Goal: Use online tool/utility: Utilize a website feature to perform a specific function

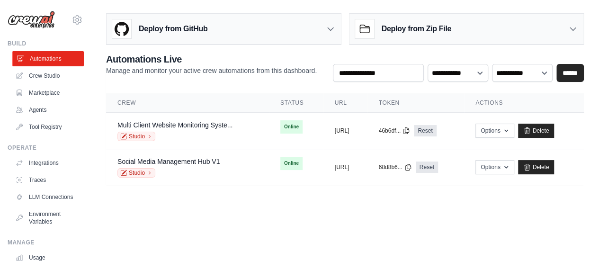
click at [44, 58] on link "Automations" at bounding box center [48, 58] width 72 height 15
click at [42, 75] on link "Crew Studio" at bounding box center [48, 75] width 72 height 15
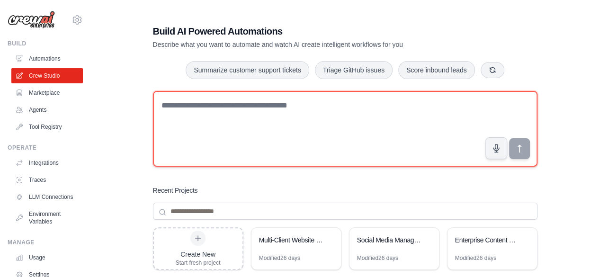
click at [204, 120] on textarea at bounding box center [345, 129] width 385 height 76
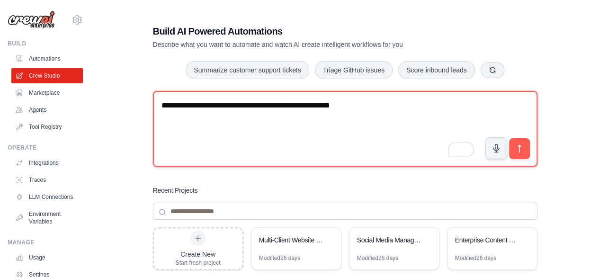
paste textarea "**********"
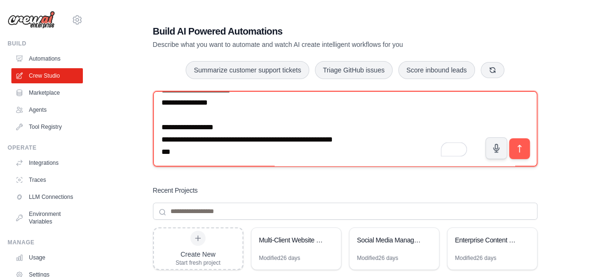
scroll to position [8760, 0]
type textarea "**********"
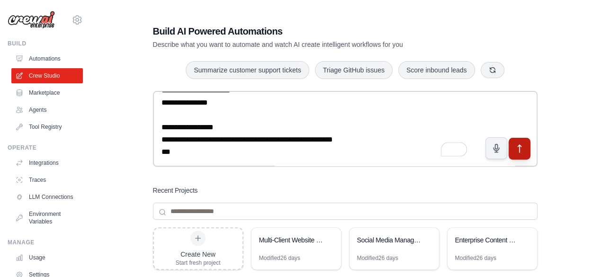
click at [518, 150] on icon "submit" at bounding box center [519, 149] width 10 height 10
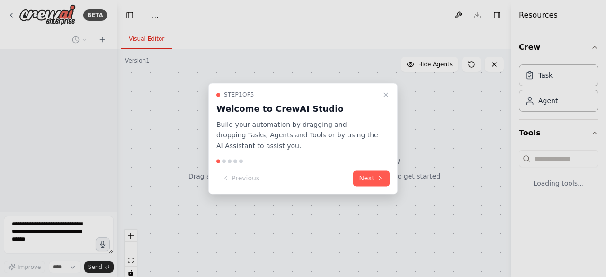
select select "****"
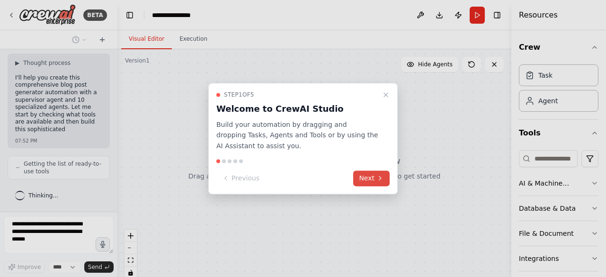
click at [375, 186] on button "Next" at bounding box center [371, 178] width 36 height 16
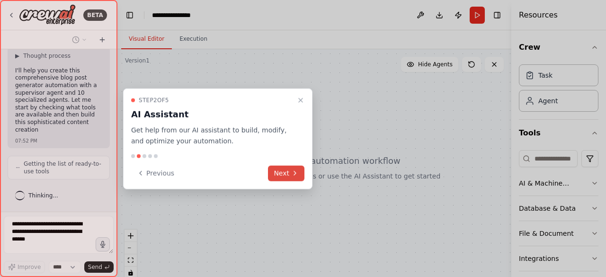
scroll to position [8690, 0]
click at [285, 171] on button "Next" at bounding box center [286, 173] width 36 height 16
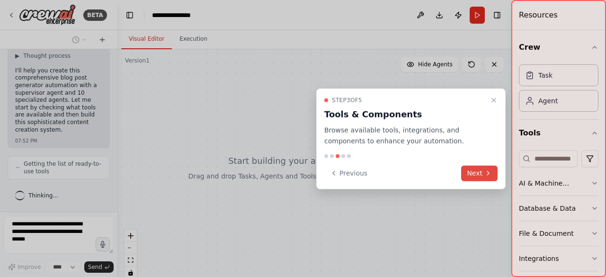
click at [475, 177] on button "Next" at bounding box center [479, 173] width 36 height 16
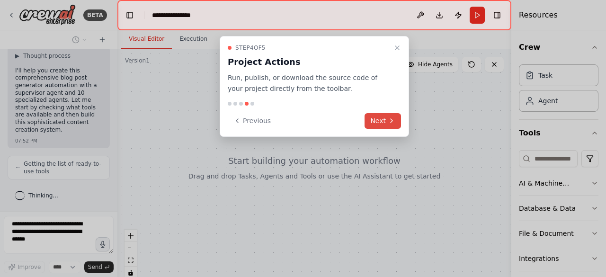
click at [388, 122] on icon at bounding box center [392, 121] width 8 height 8
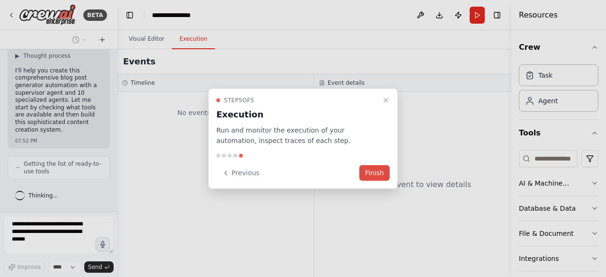
click at [373, 170] on button "Finish" at bounding box center [374, 173] width 30 height 16
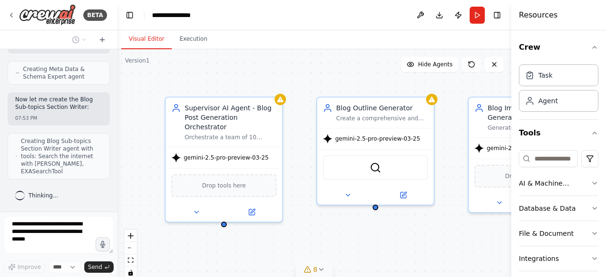
scroll to position [9347, 0]
click at [321, 268] on icon at bounding box center [321, 270] width 8 height 8
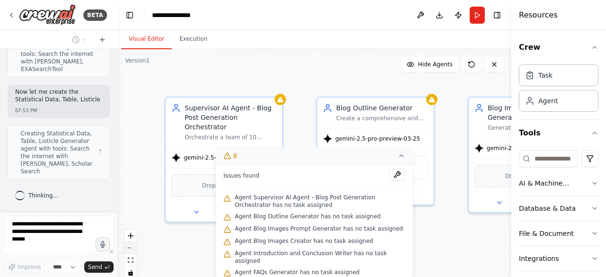
scroll to position [9449, 0]
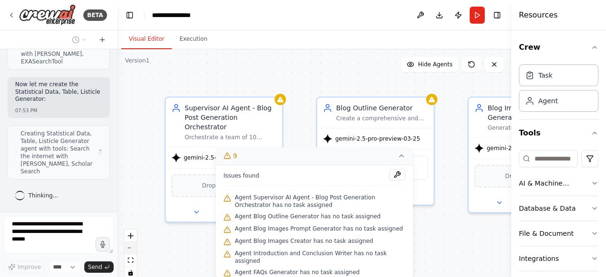
click at [130, 248] on icon "zoom out" at bounding box center [131, 248] width 6 height 1
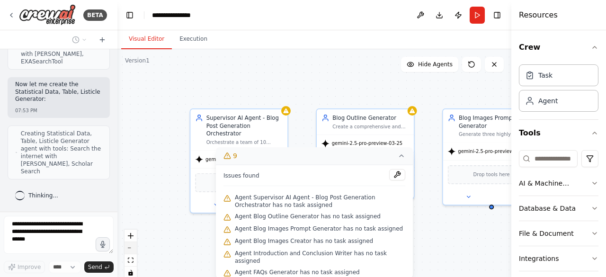
click at [130, 248] on icon "zoom out" at bounding box center [131, 248] width 6 height 1
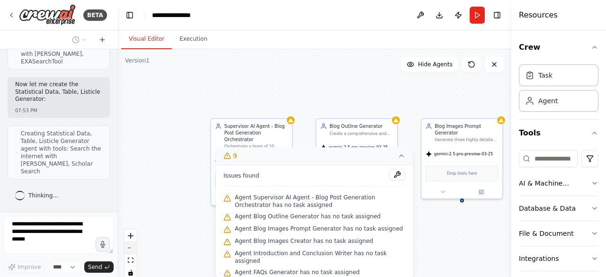
click at [130, 248] on icon "zoom out" at bounding box center [131, 248] width 6 height 1
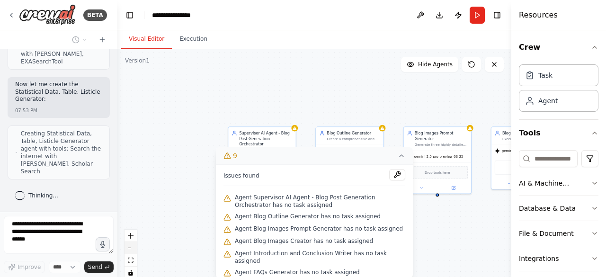
click at [130, 248] on icon "zoom out" at bounding box center [131, 248] width 6 height 1
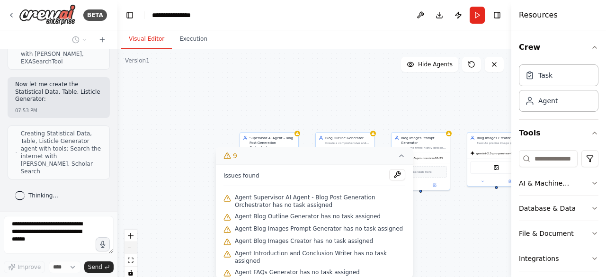
click at [130, 248] on div "React Flow controls" at bounding box center [131, 254] width 12 height 49
click at [144, 206] on div "Supervisor AI Agent - Blog Post Generation Orchestrator Orchestrate a team of 1…" at bounding box center [314, 167] width 394 height 237
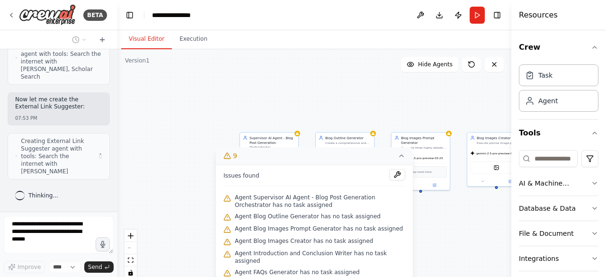
scroll to position [9536, 0]
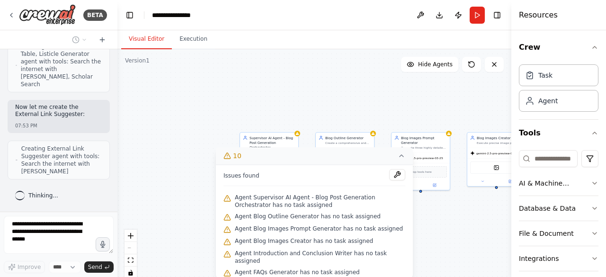
click at [229, 157] on icon at bounding box center [228, 156] width 8 height 8
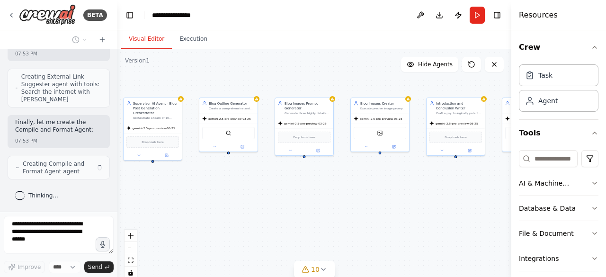
scroll to position [9607, 0]
drag, startPoint x: 259, startPoint y: 226, endPoint x: 142, endPoint y: 191, distance: 121.5
click at [142, 191] on div "Supervisor AI Agent - Blog Post Generation Orchestrator Orchestrate a team of 1…" at bounding box center [314, 167] width 394 height 237
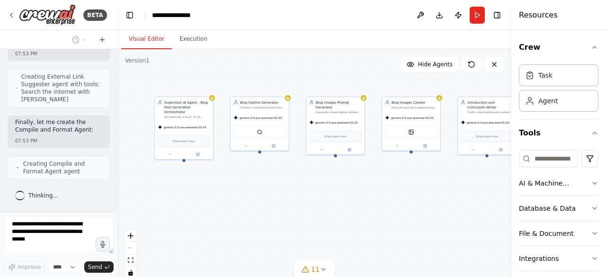
drag, startPoint x: 157, startPoint y: 192, endPoint x: 188, endPoint y: 191, distance: 31.3
click at [188, 191] on div "Supervisor AI Agent - Blog Post Generation Orchestrator Orchestrate a team of 1…" at bounding box center [314, 167] width 394 height 237
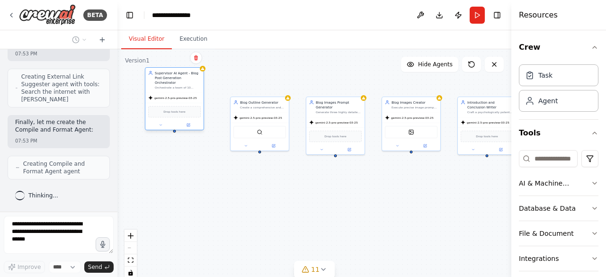
drag, startPoint x: 176, startPoint y: 128, endPoint x: 165, endPoint y: 102, distance: 28.2
click at [165, 106] on div "Drop tools here" at bounding box center [174, 111] width 53 height 11
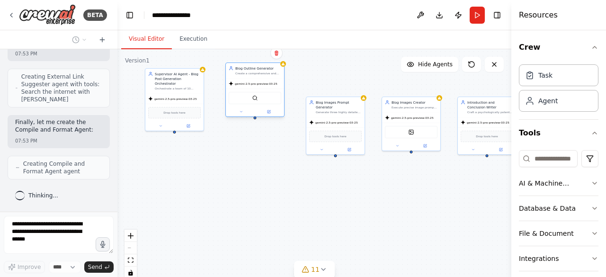
drag, startPoint x: 254, startPoint y: 117, endPoint x: 247, endPoint y: 96, distance: 22.0
click at [247, 96] on div "SerperDevTool" at bounding box center [255, 98] width 53 height 12
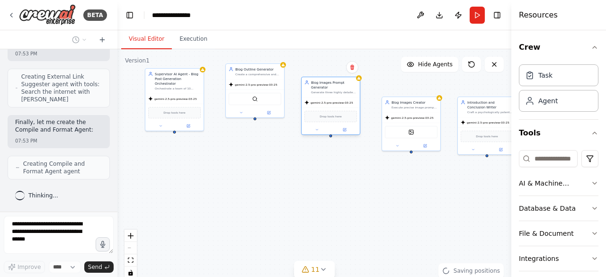
drag, startPoint x: 341, startPoint y: 125, endPoint x: 334, endPoint y: 84, distance: 41.7
click at [334, 84] on div "Blog Images Prompt Generator Generate three highly detailed image prompts (1 fe…" at bounding box center [330, 106] width 59 height 58
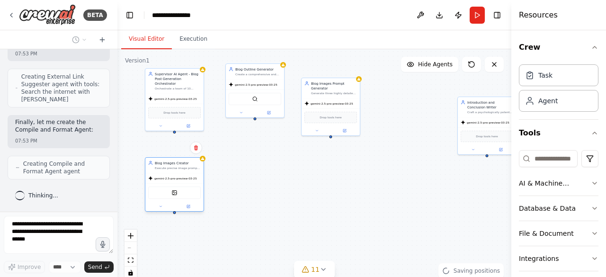
drag, startPoint x: 400, startPoint y: 129, endPoint x: 160, endPoint y: 189, distance: 246.9
click at [160, 189] on div "DallETool" at bounding box center [174, 193] width 53 height 12
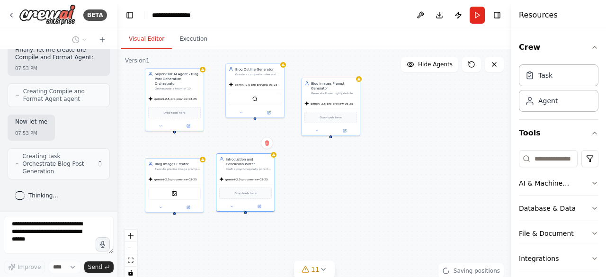
drag, startPoint x: 475, startPoint y: 131, endPoint x: 225, endPoint y: 192, distance: 257.4
click at [225, 192] on div "Drop tools here" at bounding box center [245, 193] width 53 height 11
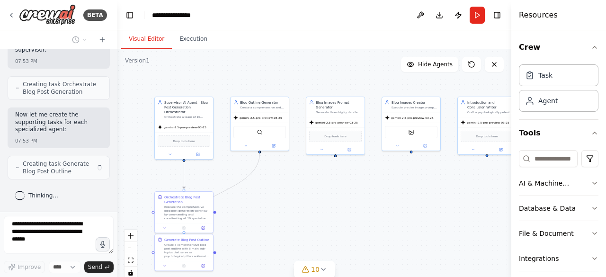
scroll to position [9766, 0]
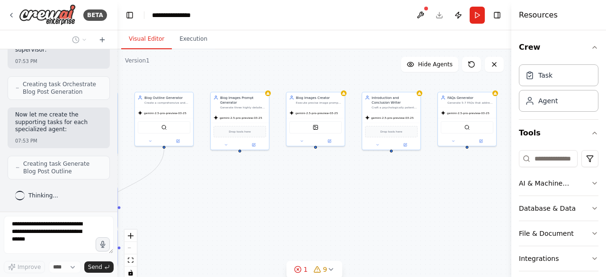
drag, startPoint x: 290, startPoint y: 226, endPoint x: 194, endPoint y: 221, distance: 95.8
click at [194, 221] on div ".deletable-edge-delete-btn { width: 20px; height: 20px; border: 0px solid #ffff…" at bounding box center [314, 167] width 394 height 237
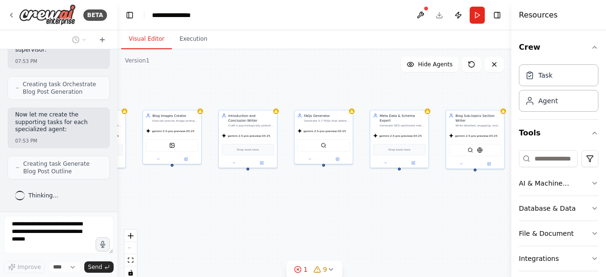
drag, startPoint x: 322, startPoint y: 195, endPoint x: 161, endPoint y: 215, distance: 162.2
click at [161, 215] on div ".deletable-edge-delete-btn { width: 20px; height: 20px; border: 0px solid #ffff…" at bounding box center [314, 167] width 394 height 237
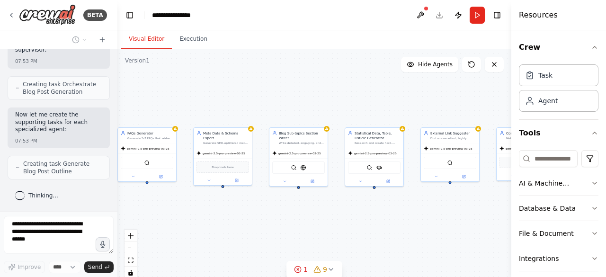
drag, startPoint x: 338, startPoint y: 211, endPoint x: 244, endPoint y: 233, distance: 96.4
click at [180, 228] on div ".deletable-edge-delete-btn { width: 20px; height: 20px; border: 0px solid #ffff…" at bounding box center [314, 167] width 394 height 237
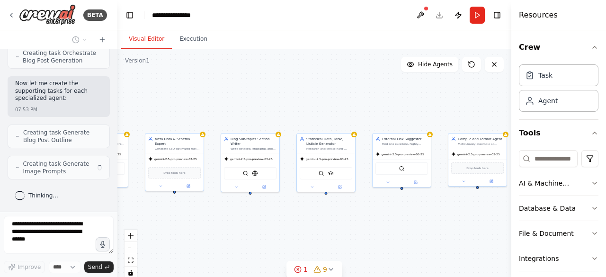
scroll to position [9797, 0]
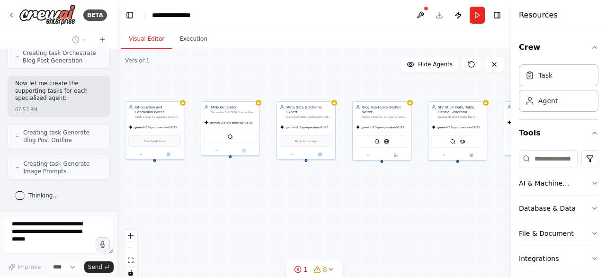
drag, startPoint x: 381, startPoint y: 237, endPoint x: 488, endPoint y: 206, distance: 111.5
click at [488, 206] on div ".deletable-edge-delete-btn { width: 20px; height: 20px; border: 0px solid #ffff…" at bounding box center [314, 167] width 394 height 237
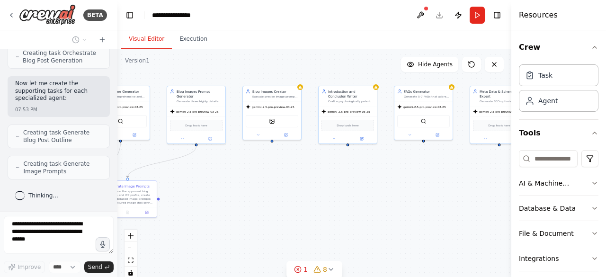
drag, startPoint x: 296, startPoint y: 216, endPoint x: 463, endPoint y: 205, distance: 168.0
click at [463, 205] on div ".deletable-edge-delete-btn { width: 20px; height: 20px; border: 0px solid #ffff…" at bounding box center [314, 167] width 394 height 237
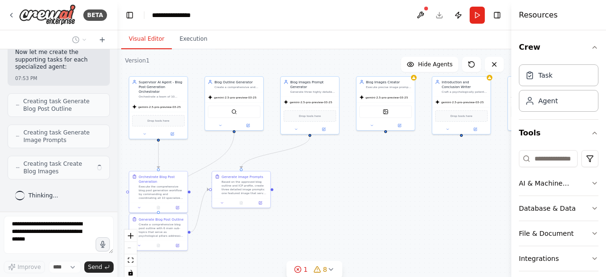
scroll to position [9828, 0]
drag, startPoint x: 340, startPoint y: 212, endPoint x: 454, endPoint y: 203, distance: 114.1
click at [454, 203] on div ".deletable-edge-delete-btn { width: 20px; height: 20px; border: 0px solid #ffff…" at bounding box center [314, 167] width 394 height 237
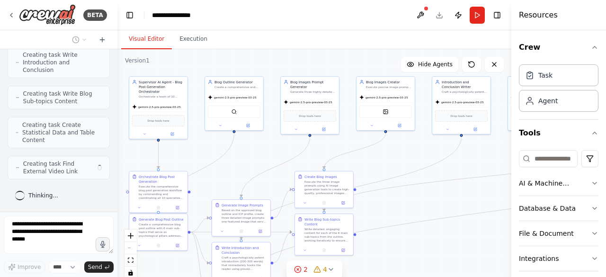
scroll to position [9959, 0]
click at [131, 259] on icon "fit view" at bounding box center [131, 260] width 6 height 5
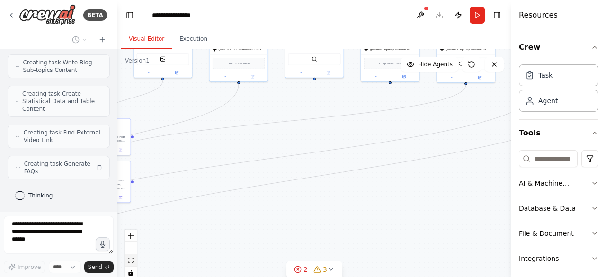
scroll to position [9990, 0]
click at [130, 263] on icon "fit view" at bounding box center [131, 260] width 6 height 5
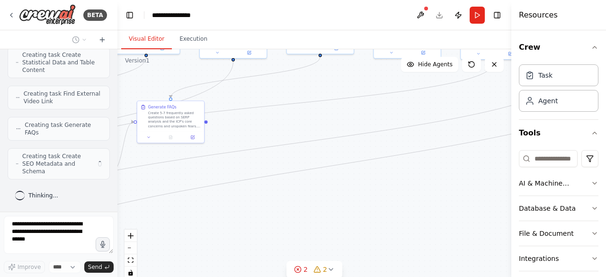
scroll to position [10021, 0]
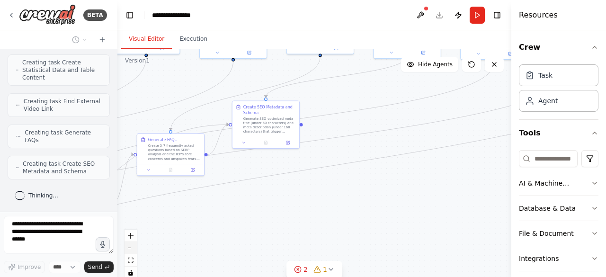
click at [131, 249] on button "zoom out" at bounding box center [131, 248] width 12 height 12
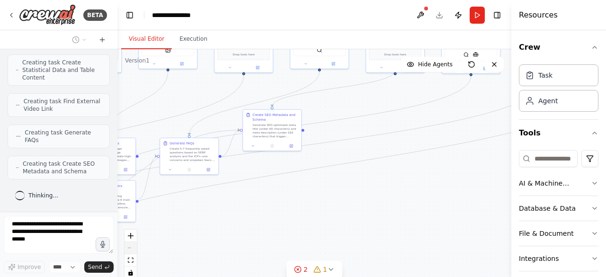
click at [131, 249] on div "React Flow controls" at bounding box center [131, 254] width 12 height 49
click at [130, 246] on div "React Flow controls" at bounding box center [131, 254] width 12 height 49
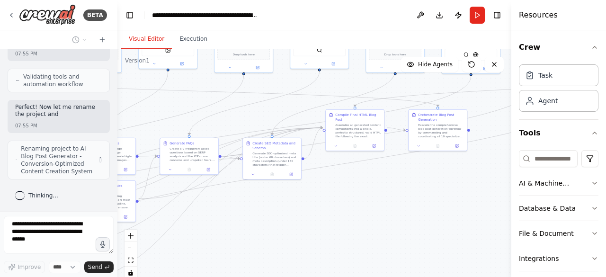
scroll to position [10535, 0]
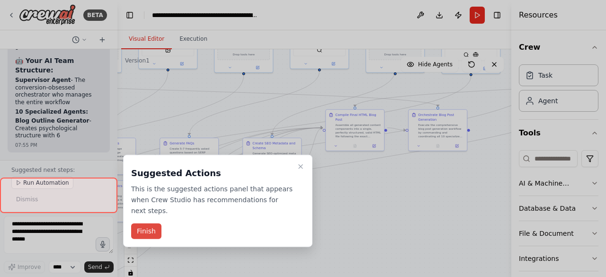
click at [149, 224] on button "Finish" at bounding box center [146, 232] width 30 height 16
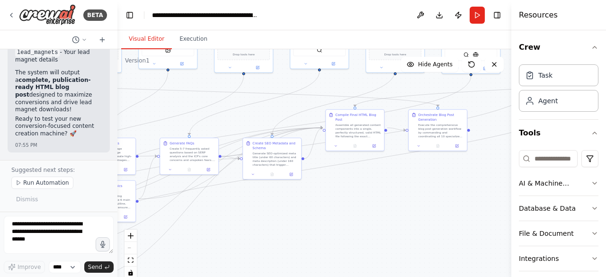
scroll to position [11237, 0]
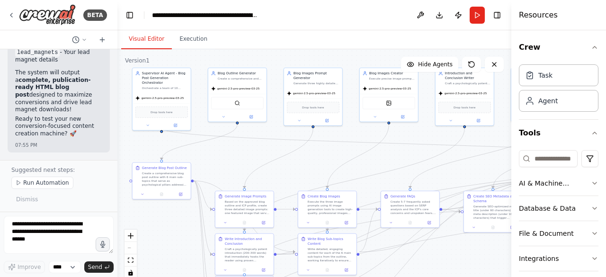
drag, startPoint x: 131, startPoint y: 94, endPoint x: 353, endPoint y: 149, distance: 229.1
click at [353, 149] on div ".deletable-edge-delete-btn { width: 20px; height: 20px; border: 0px solid #ffff…" at bounding box center [314, 167] width 394 height 237
click at [132, 238] on button "zoom in" at bounding box center [131, 236] width 12 height 12
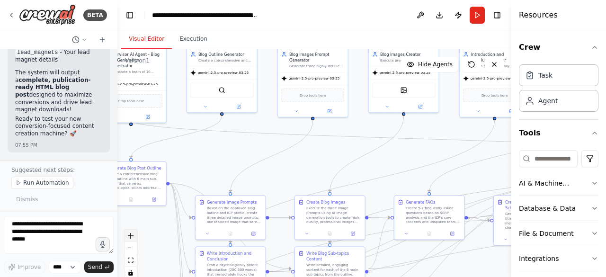
click at [132, 238] on button "zoom in" at bounding box center [131, 236] width 12 height 12
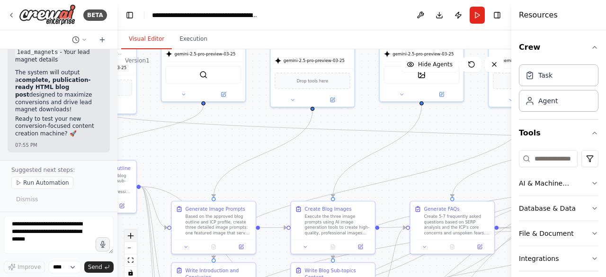
click at [132, 238] on button "zoom in" at bounding box center [131, 236] width 12 height 12
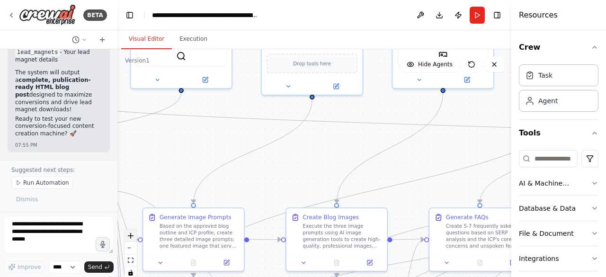
click at [132, 238] on button "zoom in" at bounding box center [131, 236] width 12 height 12
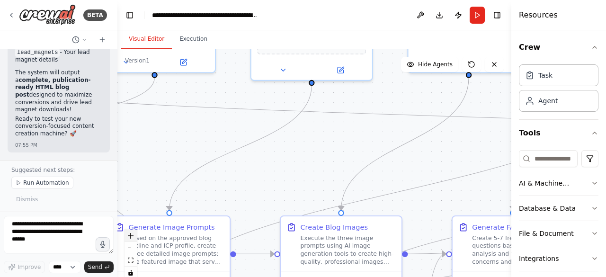
click at [132, 238] on button "zoom in" at bounding box center [131, 236] width 12 height 12
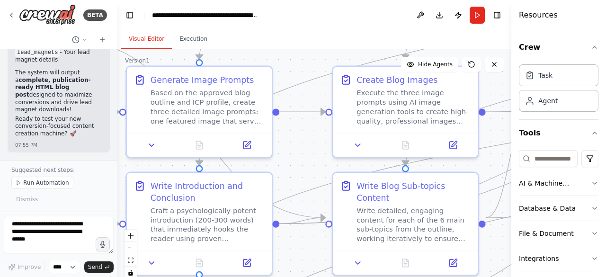
drag, startPoint x: 260, startPoint y: 191, endPoint x: 316, endPoint y: 34, distance: 167.2
click at [316, 34] on div "Visual Editor Execution Version 1 Show Tools Hide Agents .deletable-edge-delete…" at bounding box center [314, 153] width 394 height 247
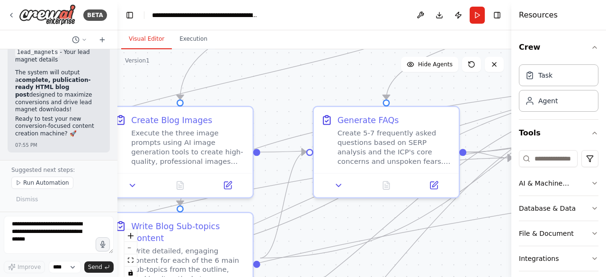
drag, startPoint x: 307, startPoint y: 143, endPoint x: 82, endPoint y: 184, distance: 228.1
click at [81, 184] on div "BETA I want to create a blog post generator with the following: Supervisor AI A…" at bounding box center [303, 138] width 606 height 277
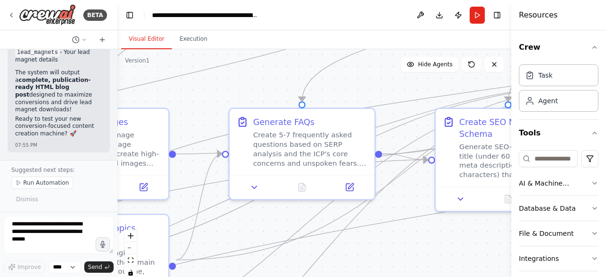
drag, startPoint x: 371, startPoint y: 212, endPoint x: 287, endPoint y: 214, distance: 84.3
click at [287, 214] on div ".deletable-edge-delete-btn { width: 20px; height: 20px; border: 0px solid #ffff…" at bounding box center [314, 167] width 394 height 237
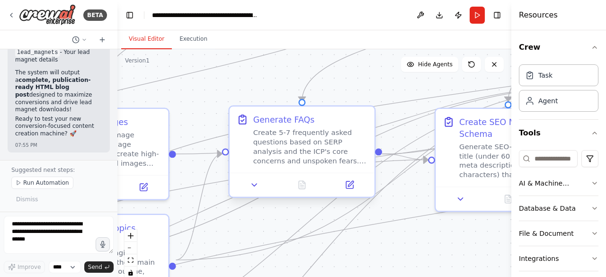
click at [276, 124] on div "Generate FAQs" at bounding box center [284, 120] width 62 height 12
click at [280, 122] on div "Generate FAQs" at bounding box center [284, 120] width 62 height 12
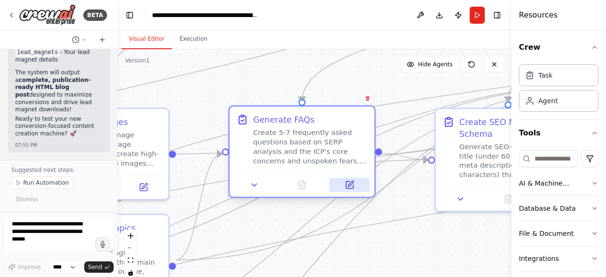
click at [354, 188] on icon at bounding box center [349, 184] width 9 height 9
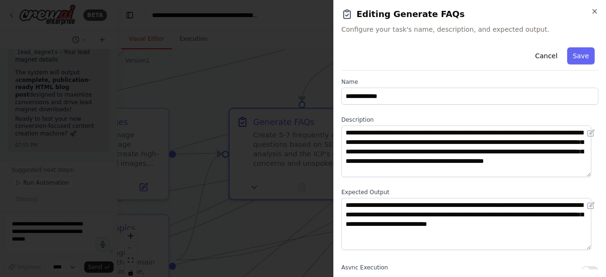
scroll to position [0, 0]
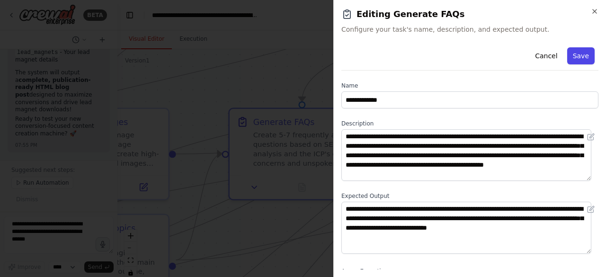
click at [571, 55] on button "Save" at bounding box center [580, 55] width 27 height 17
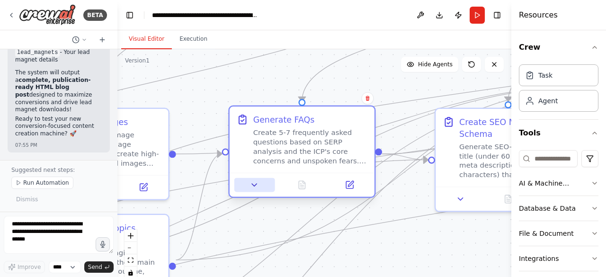
click at [254, 191] on button at bounding box center [254, 185] width 40 height 14
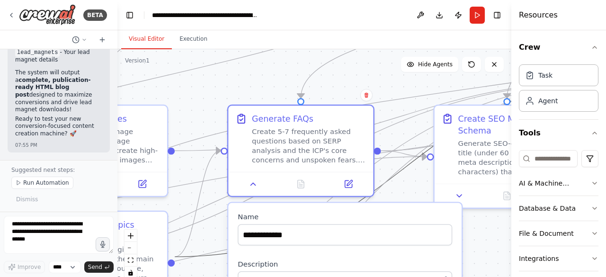
drag, startPoint x: 209, startPoint y: 256, endPoint x: 208, endPoint y: 218, distance: 37.9
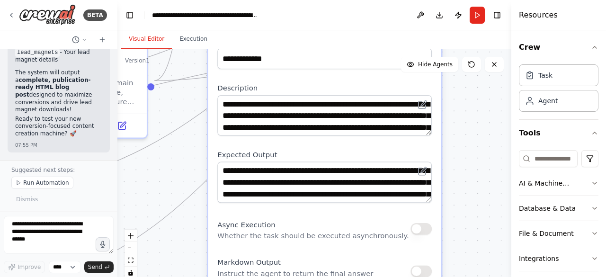
drag, startPoint x: 210, startPoint y: 233, endPoint x: 189, endPoint y: 57, distance: 177.3
click at [189, 57] on div ".deletable-edge-delete-btn { width: 20px; height: 20px; border: 0px solid #ffff…" at bounding box center [314, 167] width 394 height 237
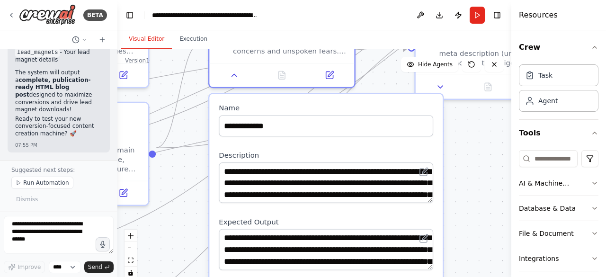
drag, startPoint x: 194, startPoint y: 232, endPoint x: 195, endPoint y: 299, distance: 67.3
click at [195, 277] on html "BETA I want to create a blog post generator with the following: Supervisor AI A…" at bounding box center [303, 138] width 606 height 277
click at [236, 74] on icon at bounding box center [234, 72] width 9 height 9
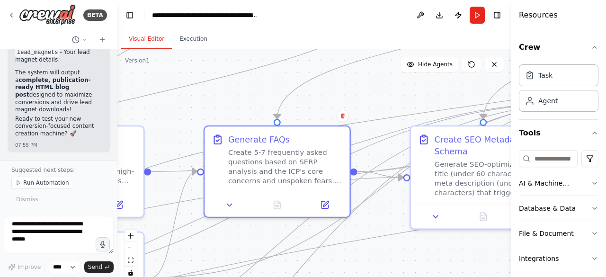
drag, startPoint x: 242, startPoint y: 106, endPoint x: 238, endPoint y: 230, distance: 124.6
click at [237, 233] on div ".deletable-edge-delete-btn { width: 20px; height: 20px; border: 0px solid #ffff…" at bounding box center [314, 167] width 394 height 237
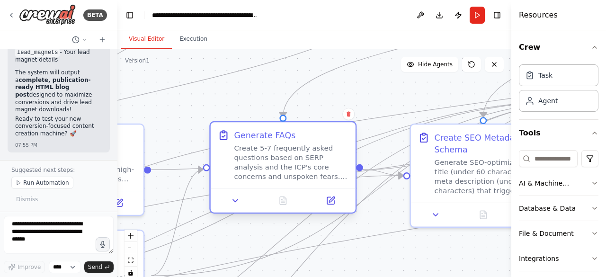
drag, startPoint x: 298, startPoint y: 161, endPoint x: 258, endPoint y: 167, distance: 41.1
click at [258, 167] on div "Create 5-7 frequently asked questions based on SERP analysis and the ICP's core…" at bounding box center [291, 162] width 114 height 38
click at [254, 161] on div "Create 5-7 frequently asked questions based on SERP analysis and the ICP's core…" at bounding box center [291, 162] width 114 height 38
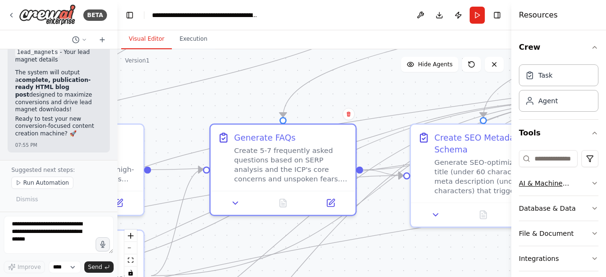
click at [591, 182] on icon "button" at bounding box center [595, 183] width 8 height 8
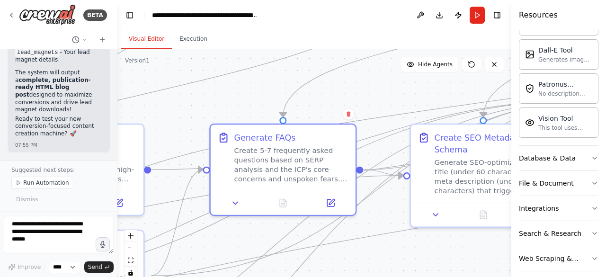
scroll to position [200, 0]
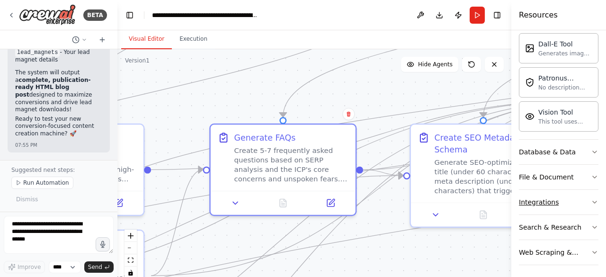
click at [591, 198] on icon "button" at bounding box center [595, 202] width 8 height 8
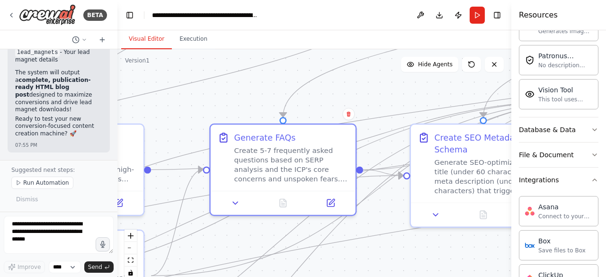
scroll to position [218, 0]
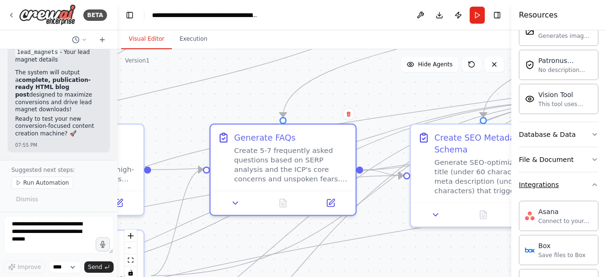
click at [591, 181] on icon "button" at bounding box center [595, 185] width 8 height 8
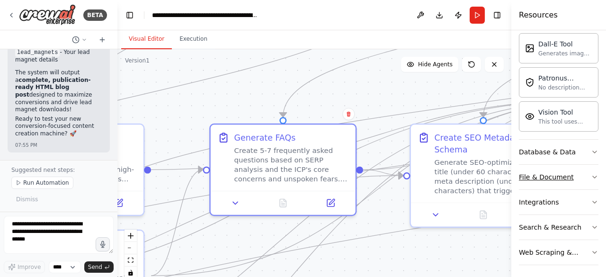
click at [591, 178] on icon "button" at bounding box center [595, 177] width 8 height 8
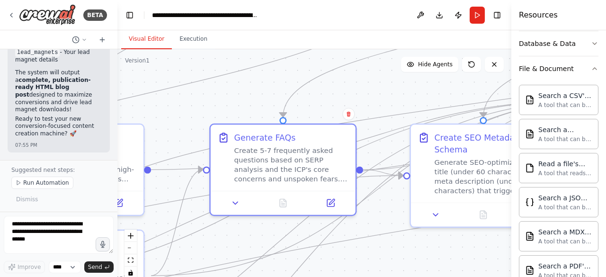
scroll to position [302, 0]
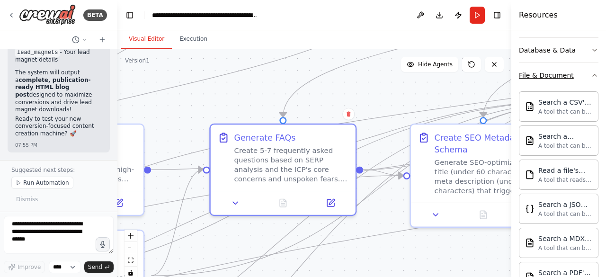
click at [591, 72] on icon "button" at bounding box center [595, 76] width 8 height 8
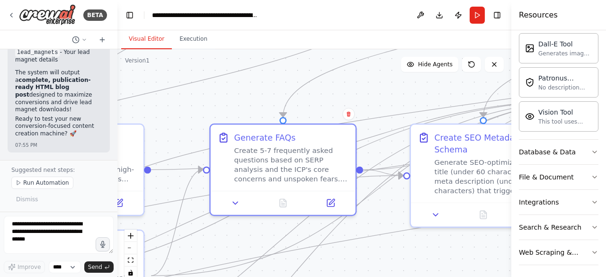
scroll to position [200, 0]
click at [591, 148] on icon "button" at bounding box center [595, 152] width 8 height 8
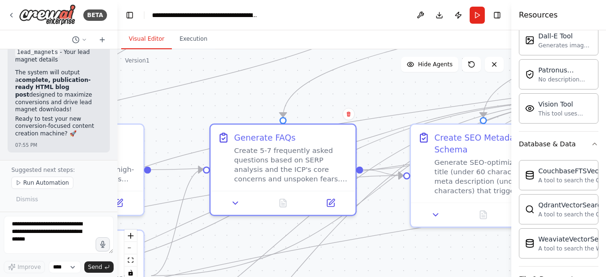
scroll to position [205, 0]
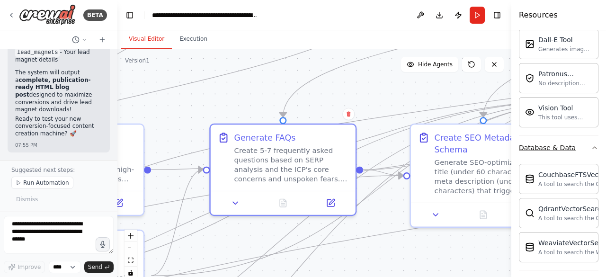
click at [591, 144] on icon "button" at bounding box center [595, 148] width 8 height 8
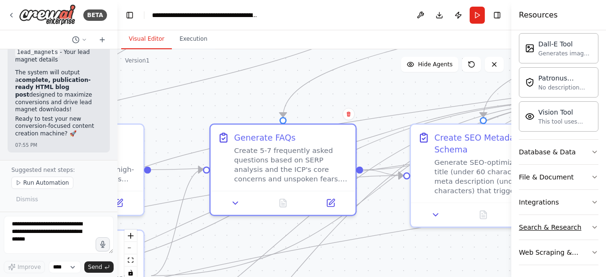
click at [591, 224] on icon "button" at bounding box center [595, 228] width 8 height 8
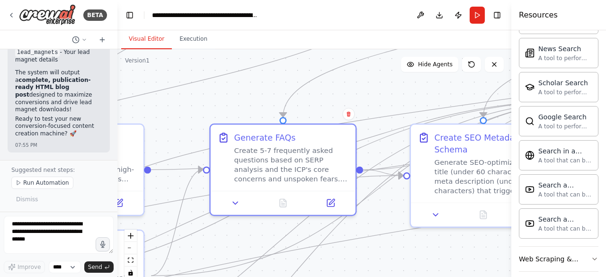
scroll to position [681, 0]
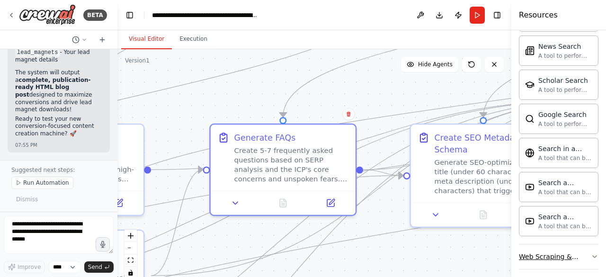
click at [591, 253] on icon "button" at bounding box center [595, 257] width 8 height 8
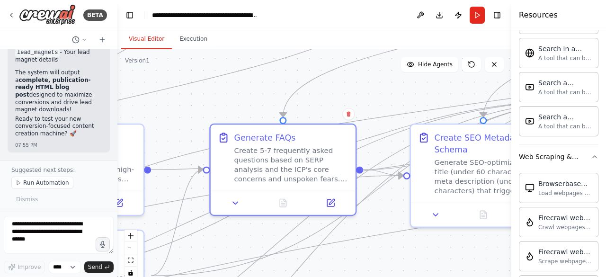
scroll to position [769, 0]
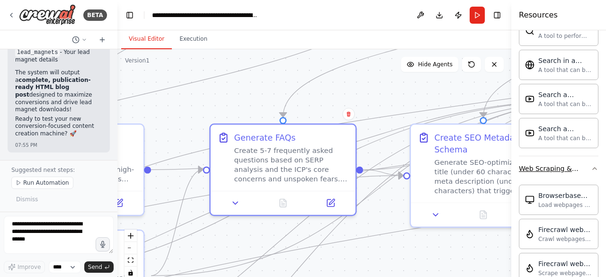
click at [591, 165] on icon "button" at bounding box center [595, 169] width 8 height 8
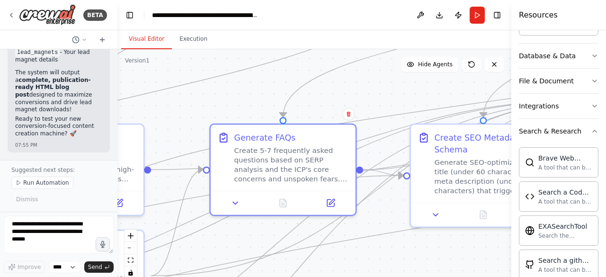
scroll to position [291, 0]
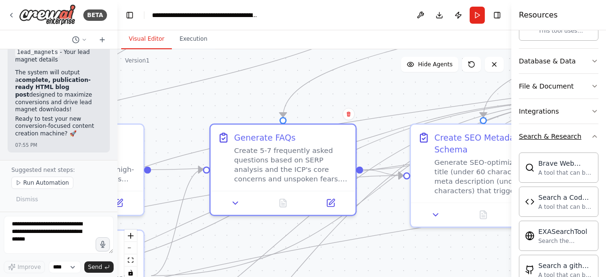
click at [591, 133] on icon "button" at bounding box center [595, 137] width 8 height 8
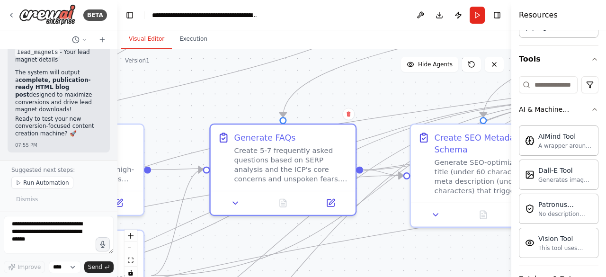
scroll to position [61, 0]
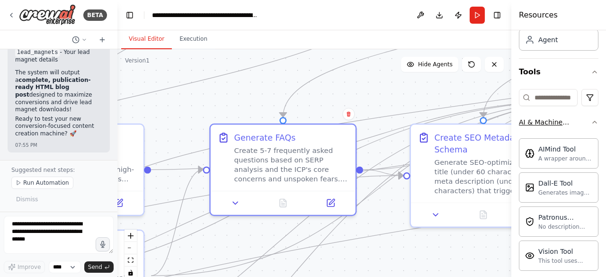
click at [591, 118] on icon "button" at bounding box center [595, 122] width 8 height 8
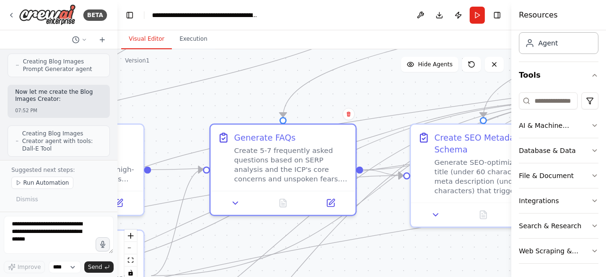
scroll to position [8577, 0]
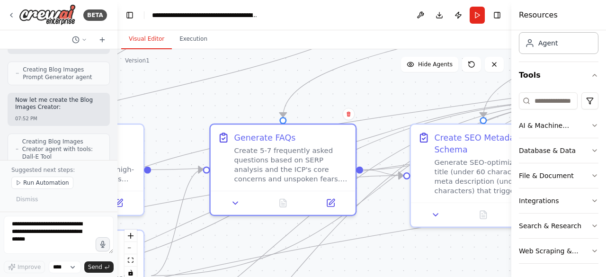
drag, startPoint x: 16, startPoint y: 61, endPoint x: 81, endPoint y: 135, distance: 98.0
copy div "want to create a blog post generator with the following: Supervisor AI Agent Pr…"
